Goal: Information Seeking & Learning: Learn about a topic

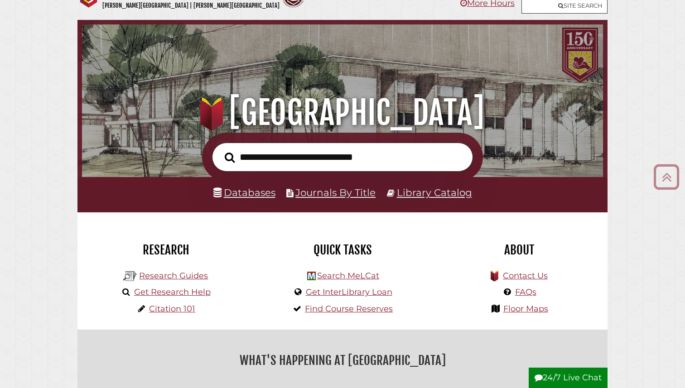
scroll to position [23, 0]
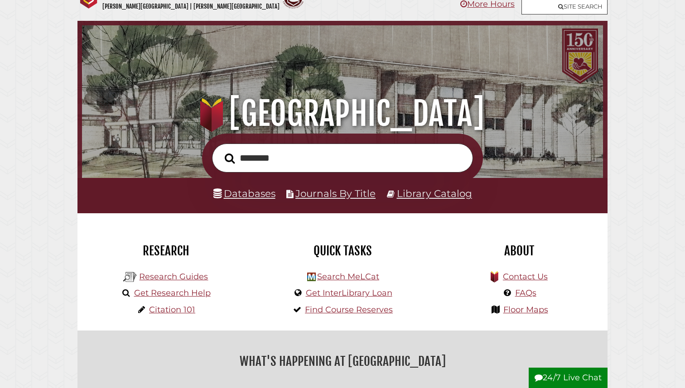
type input "********"
click at [220, 151] on button "Search" at bounding box center [229, 159] width 19 height 16
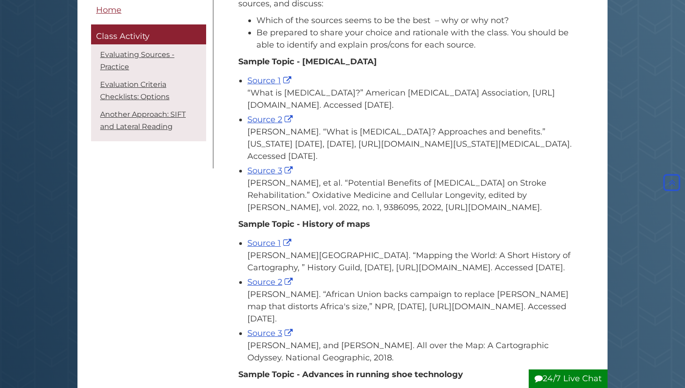
scroll to position [176, 0]
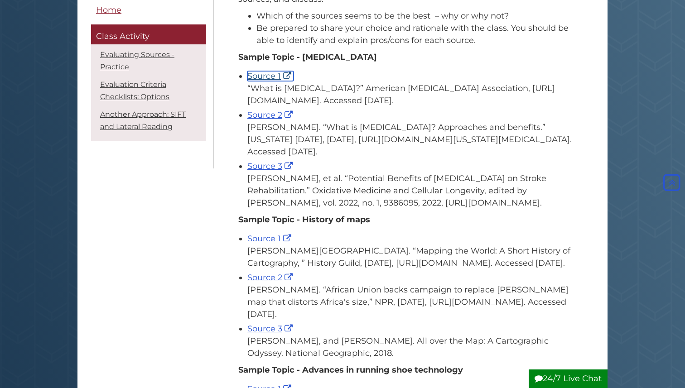
click at [259, 77] on link "Source 1" at bounding box center [270, 76] width 46 height 10
click at [259, 116] on link "Source 2" at bounding box center [271, 115] width 48 height 10
click at [270, 167] on link "Source 3" at bounding box center [271, 166] width 48 height 10
click at [264, 166] on link "Source 3" at bounding box center [271, 166] width 48 height 10
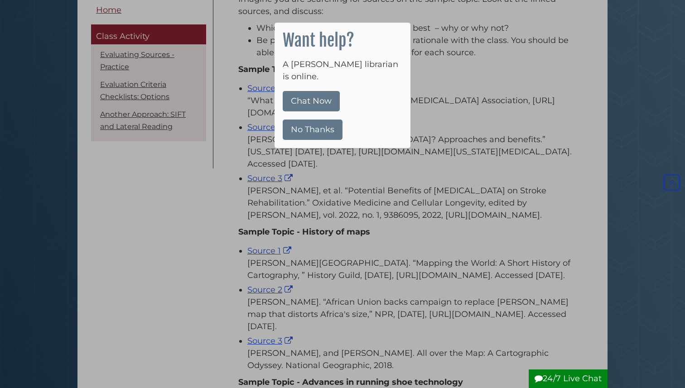
scroll to position [163, 0]
click at [297, 120] on button "No Thanks" at bounding box center [313, 130] width 60 height 20
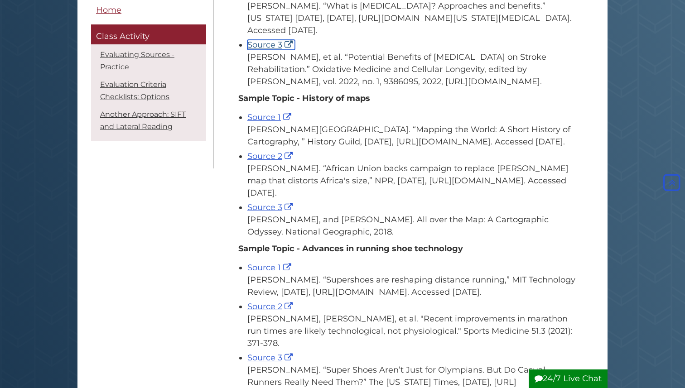
scroll to position [298, 0]
click at [266, 117] on link "Source 1" at bounding box center [270, 116] width 46 height 10
click at [263, 160] on link "Source 2" at bounding box center [271, 155] width 48 height 10
click at [261, 211] on link "Source 3" at bounding box center [271, 207] width 48 height 10
